Goal: Find specific page/section: Locate a particular part of the current website

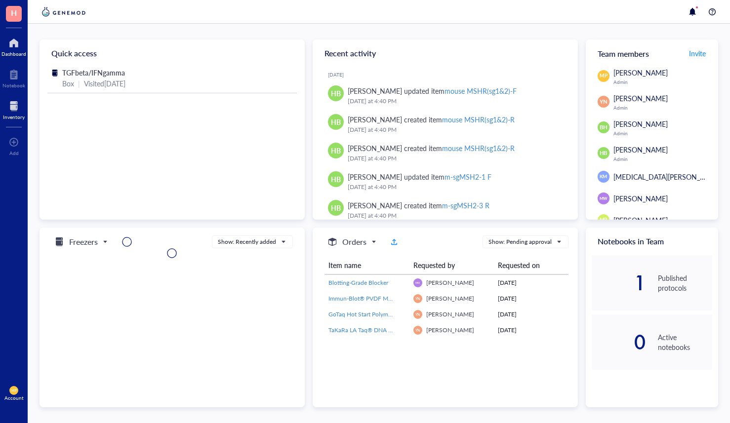
click at [19, 105] on div at bounding box center [14, 106] width 22 height 16
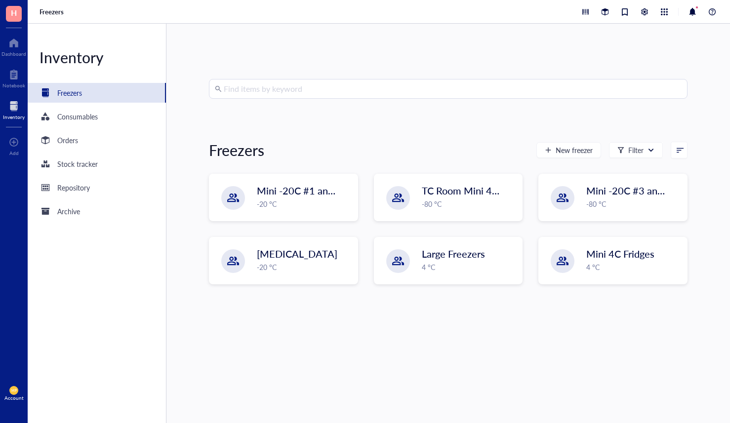
click at [284, 90] on input "search" at bounding box center [453, 88] width 458 height 19
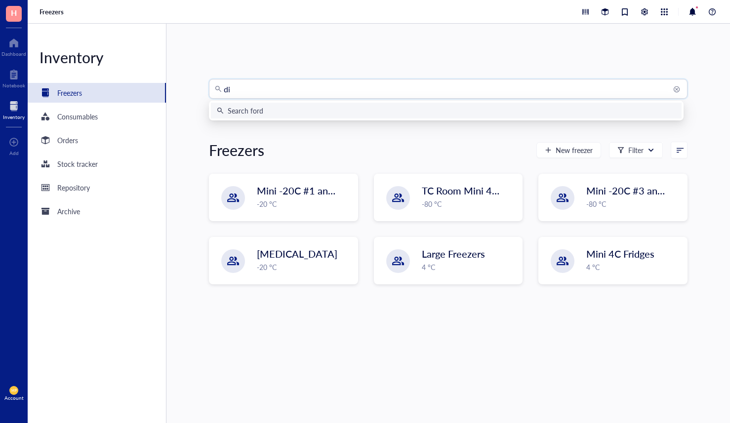
type input "dim"
click at [276, 110] on div "Search for dim" at bounding box center [446, 110] width 459 height 11
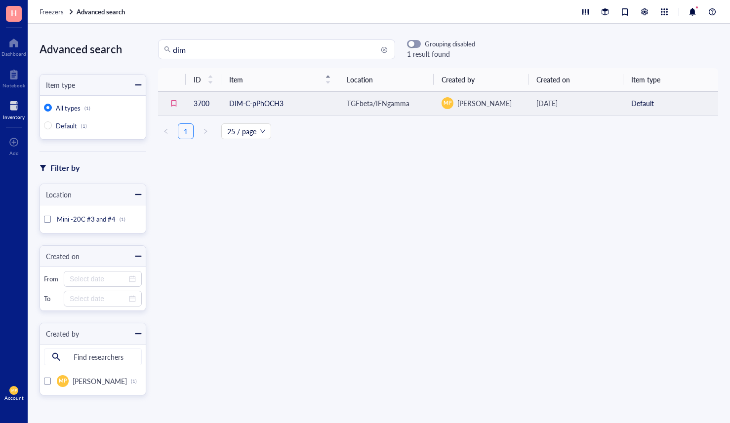
click at [260, 108] on td "DIM-C-pPhOCH3" at bounding box center [279, 103] width 117 height 24
